Goal: Find specific page/section: Find specific page/section

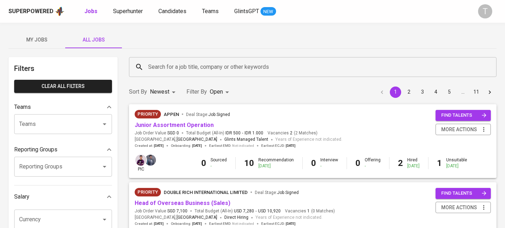
click at [50, 128] on input "Teams" at bounding box center [53, 123] width 72 height 13
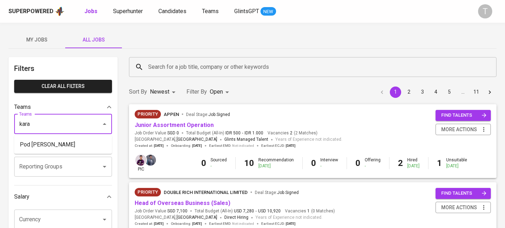
click at [29, 139] on li "Pod [PERSON_NAME]" at bounding box center [63, 144] width 98 height 13
type input "kara"
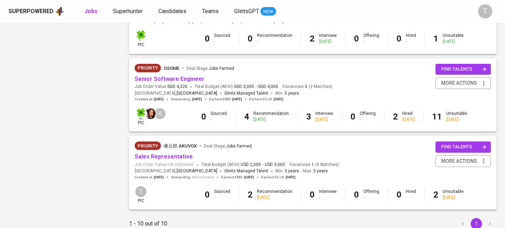
scroll to position [702, 0]
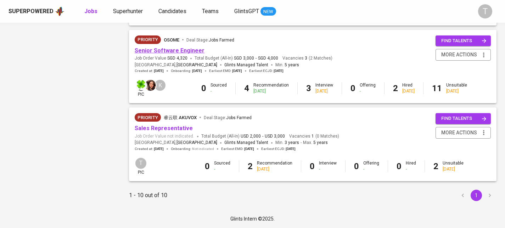
click at [164, 47] on link "Senior Software Engineer" at bounding box center [170, 50] width 70 height 7
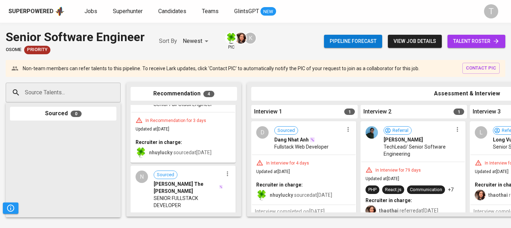
scroll to position [238, 0]
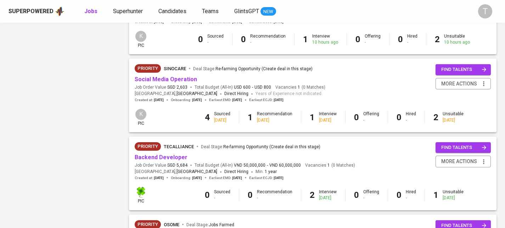
scroll to position [702, 0]
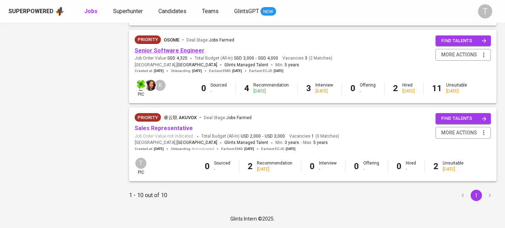
click at [161, 50] on link "Senior Software Engineer" at bounding box center [170, 50] width 70 height 7
